Goal: Task Accomplishment & Management: Use online tool/utility

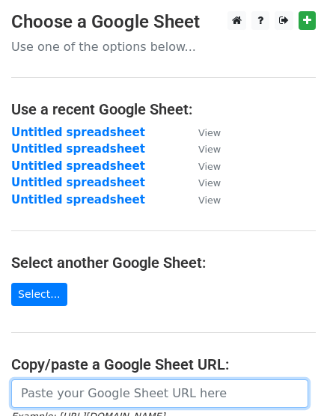
click at [146, 401] on input "url" at bounding box center [159, 394] width 297 height 28
paste input "https://docs.google.com/spreadsheets/d/1TgVTP2ASZOQ9qxCWz-9j9Vb4Y8zLNNAg2W_j-PU…"
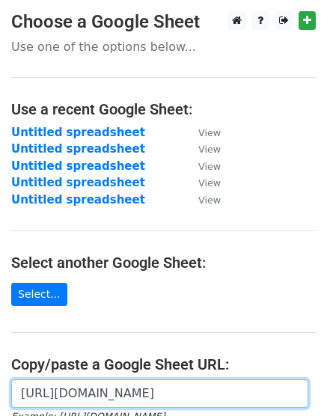
scroll to position [0, 328]
type input "https://docs.google.com/spreadsheets/d/1TgVTP2ASZOQ9qxCWz-9j9Vb4Y8zLNNAg2W_j-PU…"
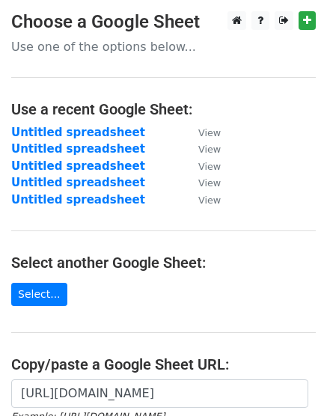
scroll to position [0, 0]
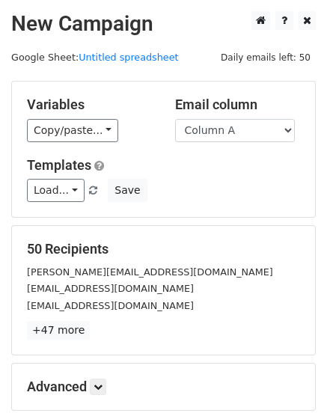
scroll to position [165, 0]
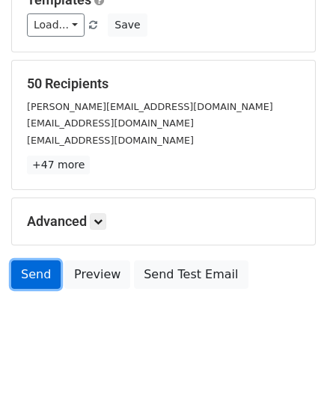
click at [28, 270] on link "Send" at bounding box center [35, 275] width 49 height 28
